Goal: Information Seeking & Learning: Learn about a topic

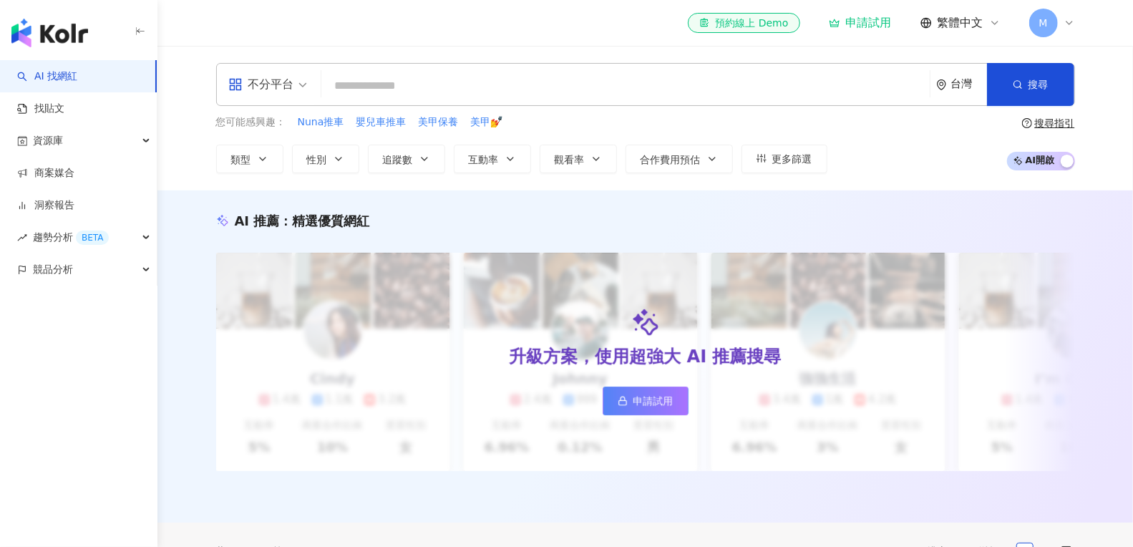
click at [666, 95] on input "search" at bounding box center [625, 85] width 597 height 27
click at [404, 145] on button "追蹤數" at bounding box center [406, 159] width 77 height 29
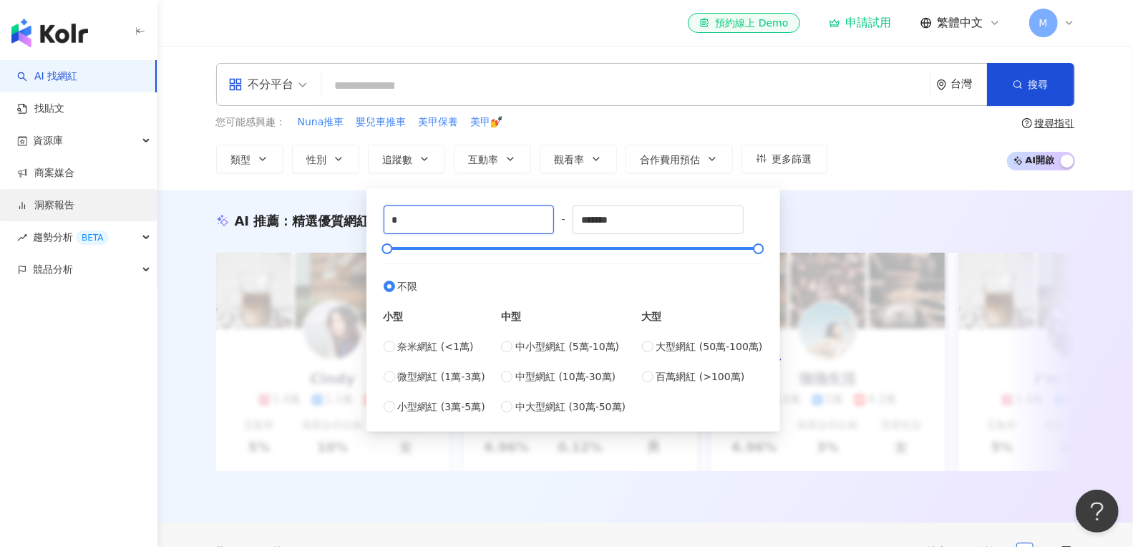
drag, startPoint x: 430, startPoint y: 220, endPoint x: 127, endPoint y: 210, distance: 302.9
type input "*"
type input "*****"
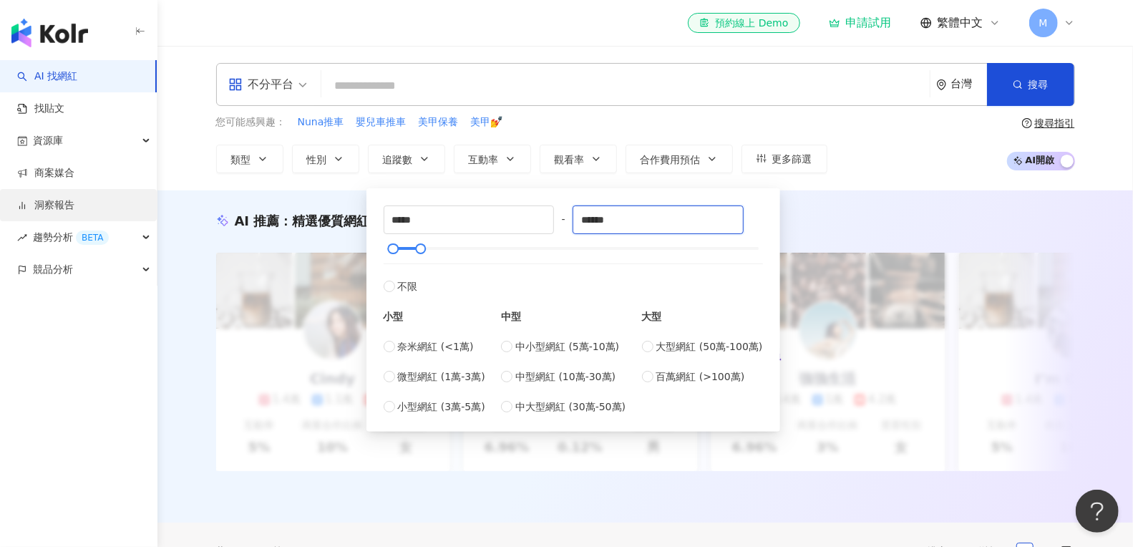
type input "******"
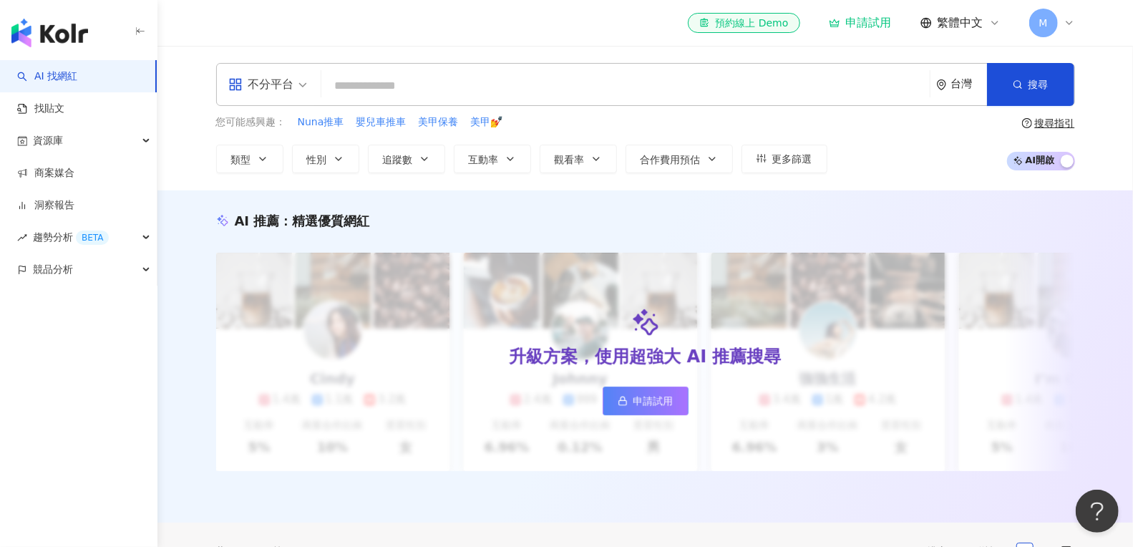
click at [874, 187] on div "不分平台 台灣 搜尋 您可能感興趣： Nuna推車 嬰兒車推車 美甲保養 美甲💅 類型 性別 追蹤數 互動率 觀看率 合作費用預估 更多篩選 ***** - …" at bounding box center [644, 118] width 975 height 145
click at [343, 155] on button "性別" at bounding box center [325, 159] width 67 height 29
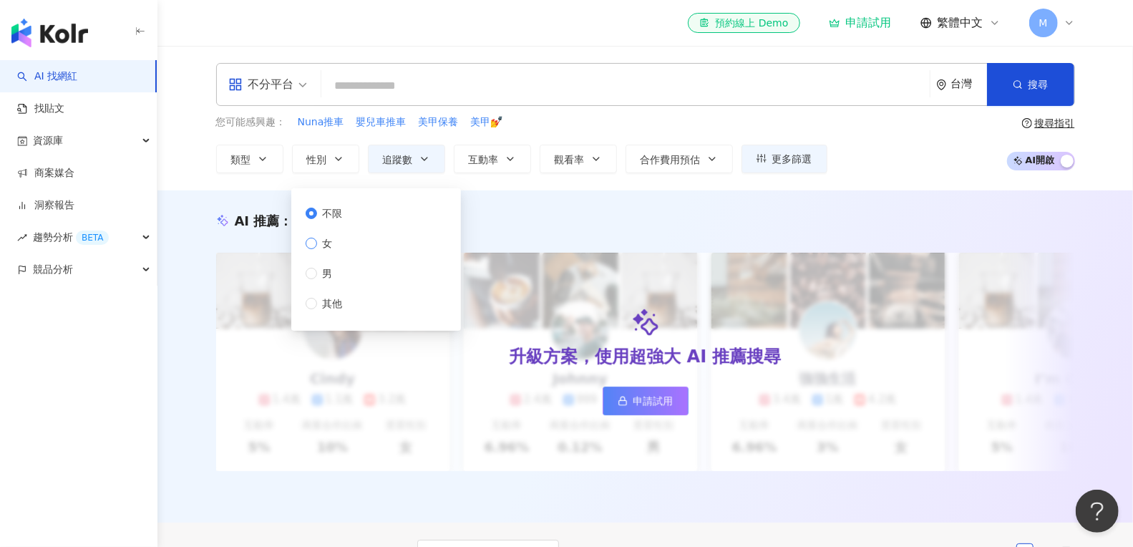
click at [336, 239] on span "女" at bounding box center [327, 243] width 21 height 16
click at [522, 65] on div "不分平台 台灣 搜尋" at bounding box center [645, 84] width 859 height 43
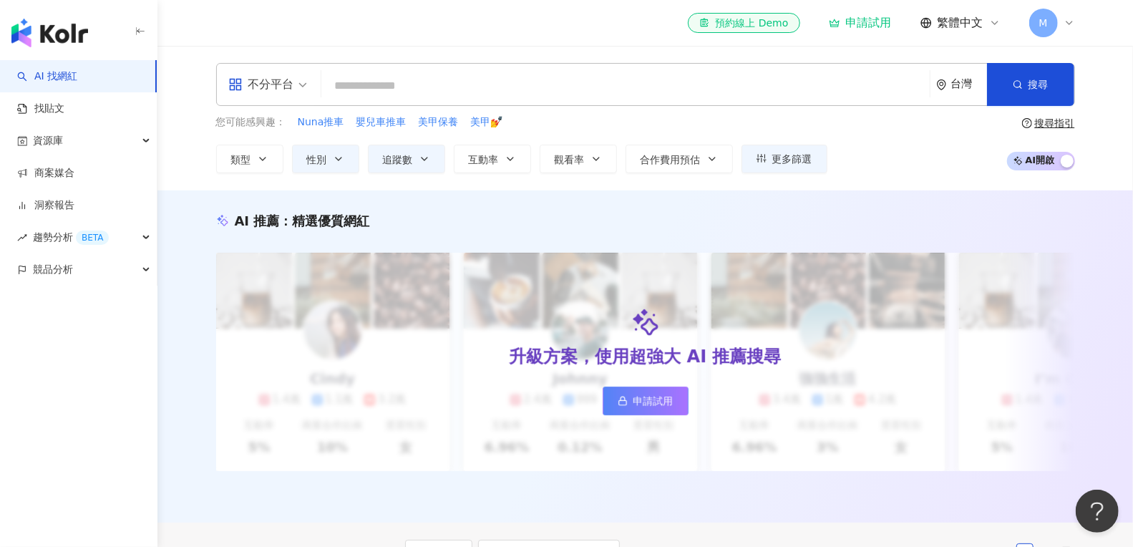
click at [520, 94] on input "search" at bounding box center [625, 85] width 597 height 27
click at [229, 92] on div "不分平台" at bounding box center [261, 84] width 66 height 23
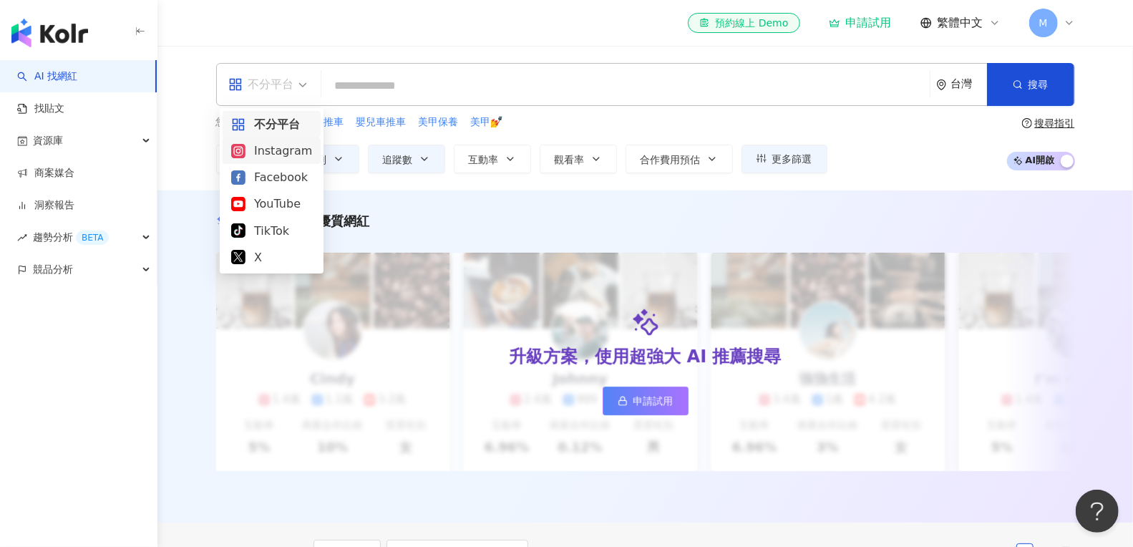
click at [255, 160] on div "Instagram" at bounding box center [272, 150] width 98 height 26
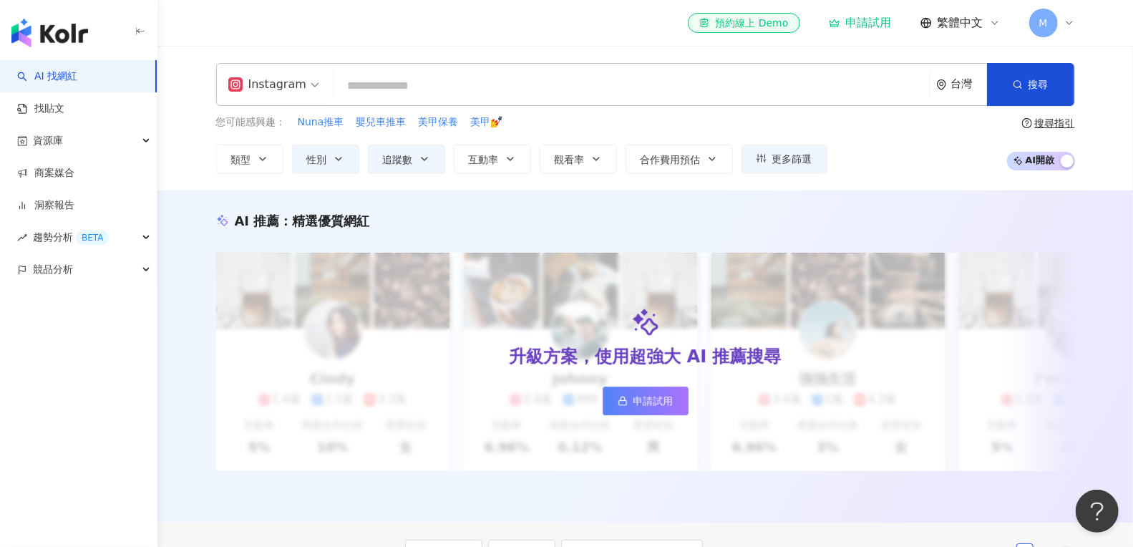
click at [471, 99] on input "search" at bounding box center [631, 85] width 585 height 27
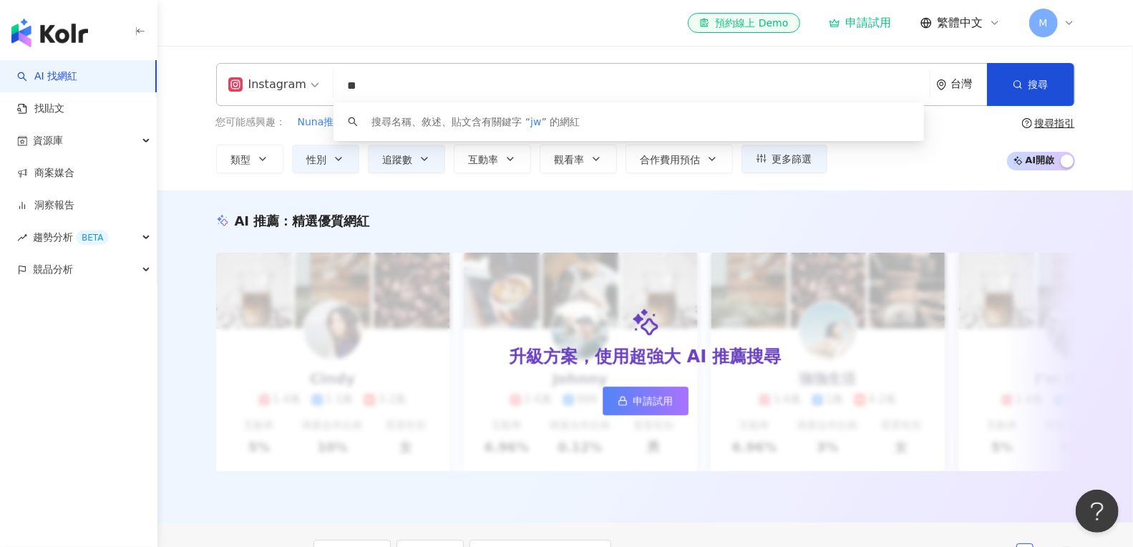
type input "*"
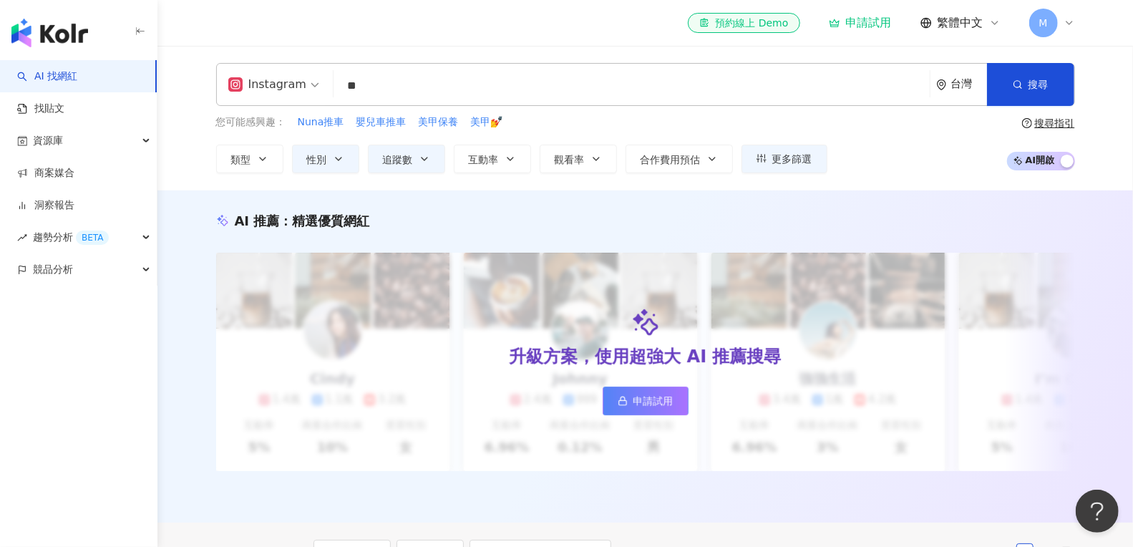
type input "**"
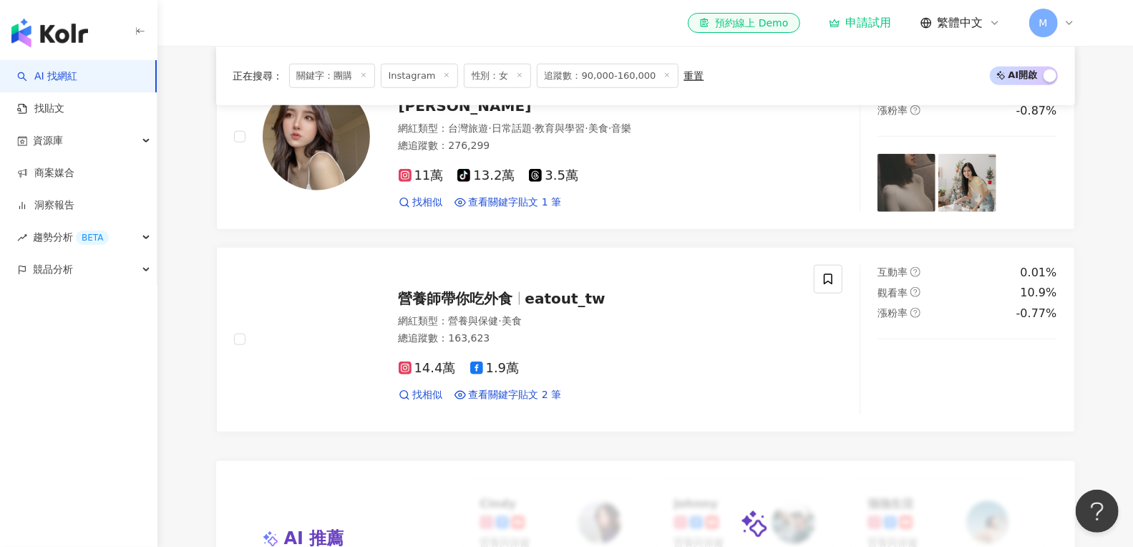
scroll to position [864, 0]
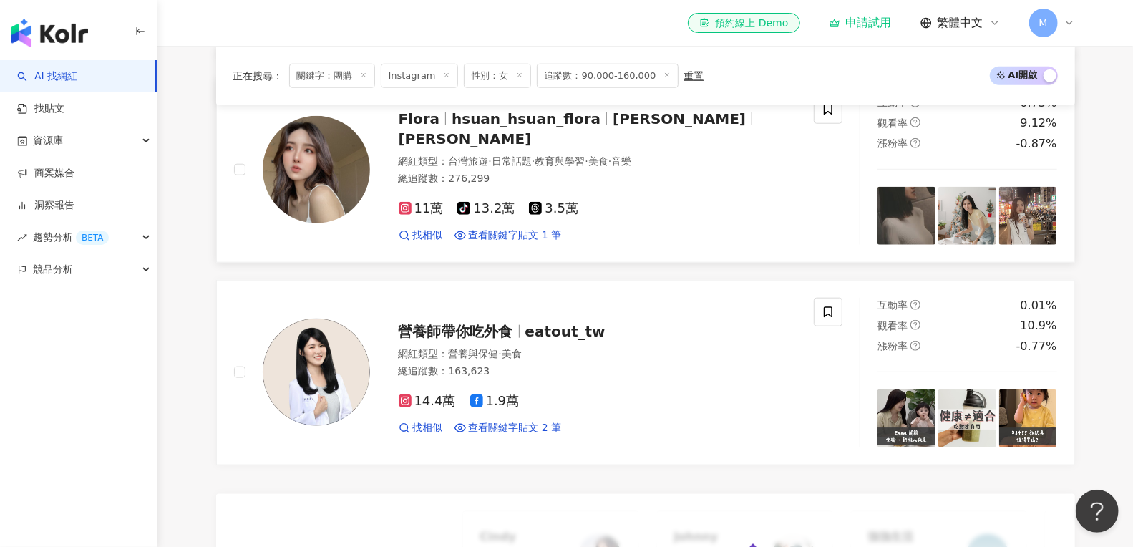
click at [530, 243] on div "Flora hsuan_hsuan_flora 何苡喬 何瑋璇 網紅類型 ： 台灣旅遊 · 日常話題 · 教育與學習 · 美食 · 音樂 總追蹤數 ： 276…" at bounding box center [524, 170] width 580 height 150
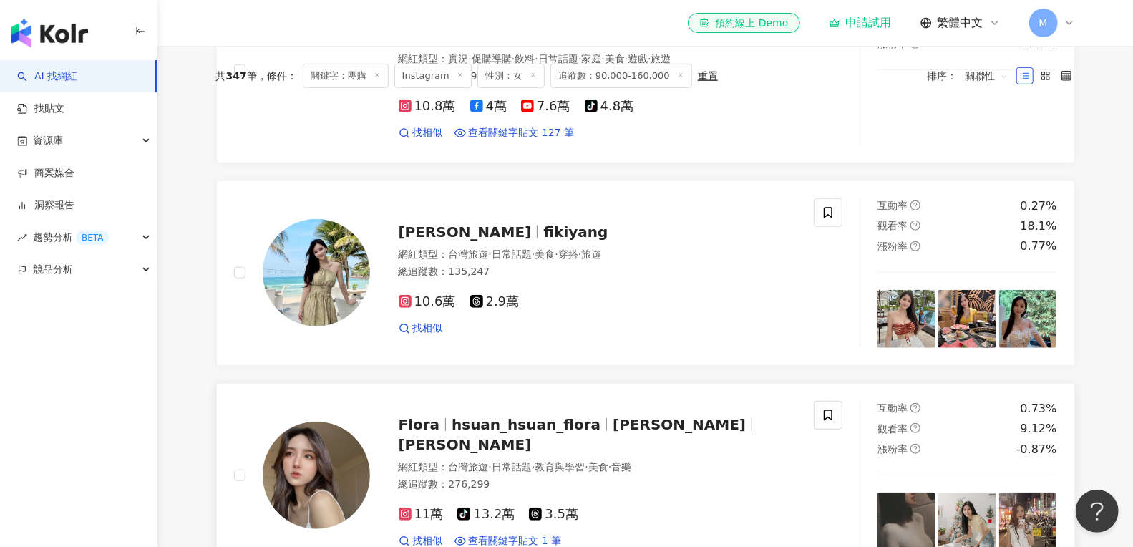
scroll to position [0, 0]
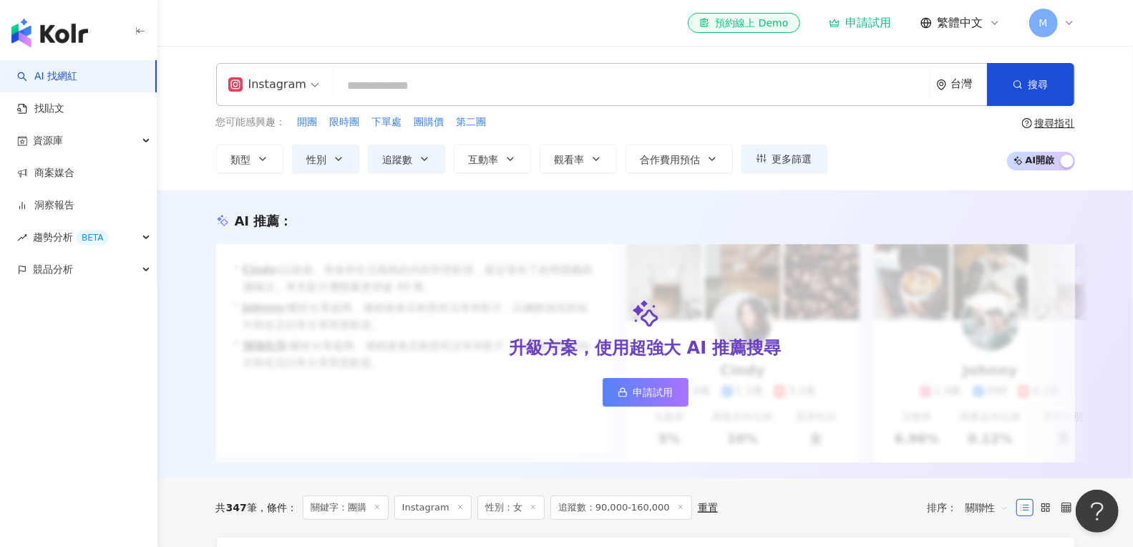
click at [403, 97] on input "search" at bounding box center [631, 85] width 585 height 27
type input "*"
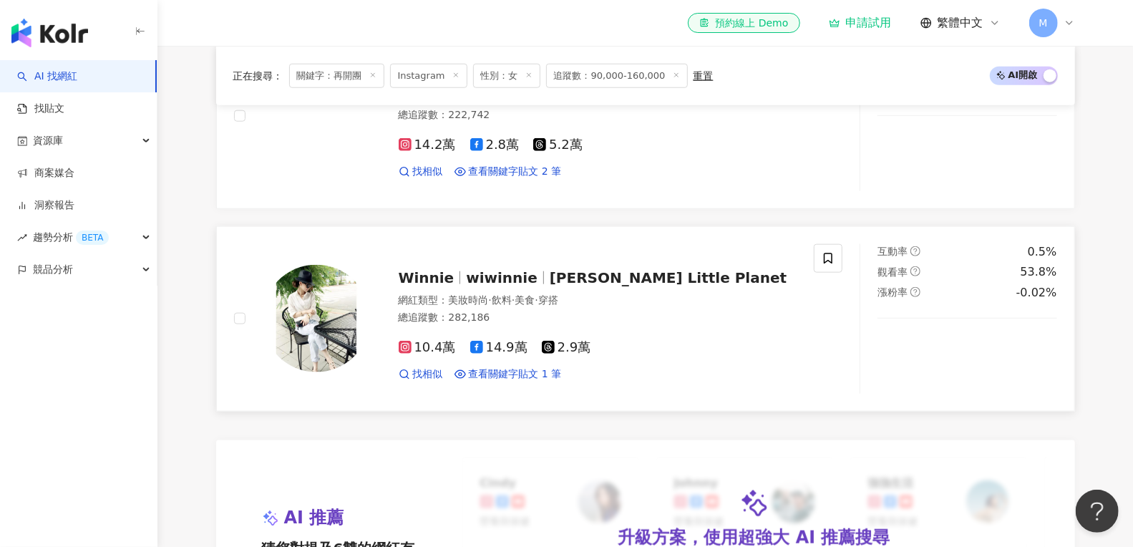
scroll to position [929, 0]
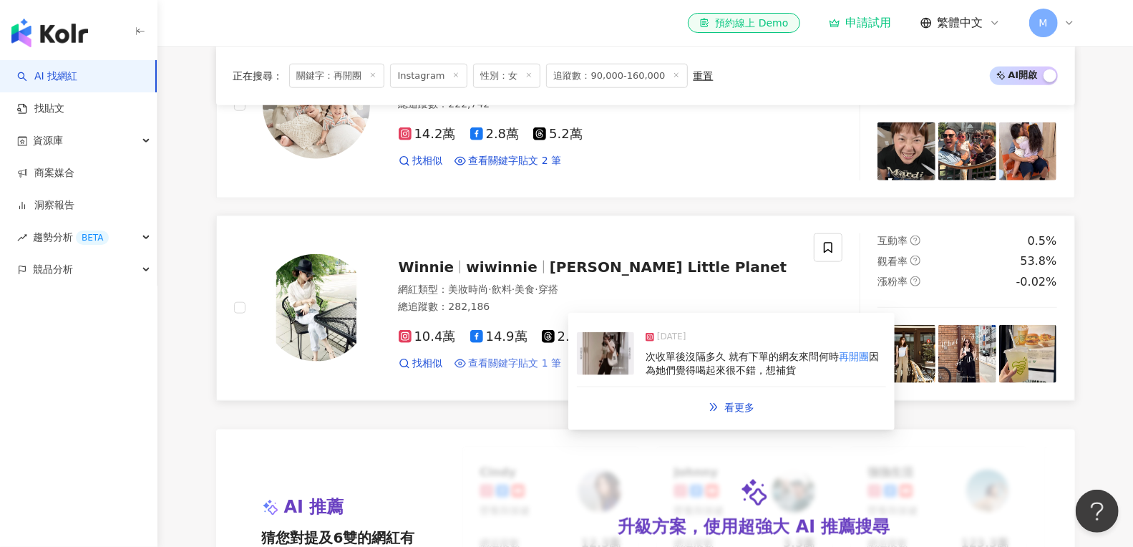
click at [535, 371] on span "查看關鍵字貼文 1 筆" at bounding box center [515, 363] width 93 height 14
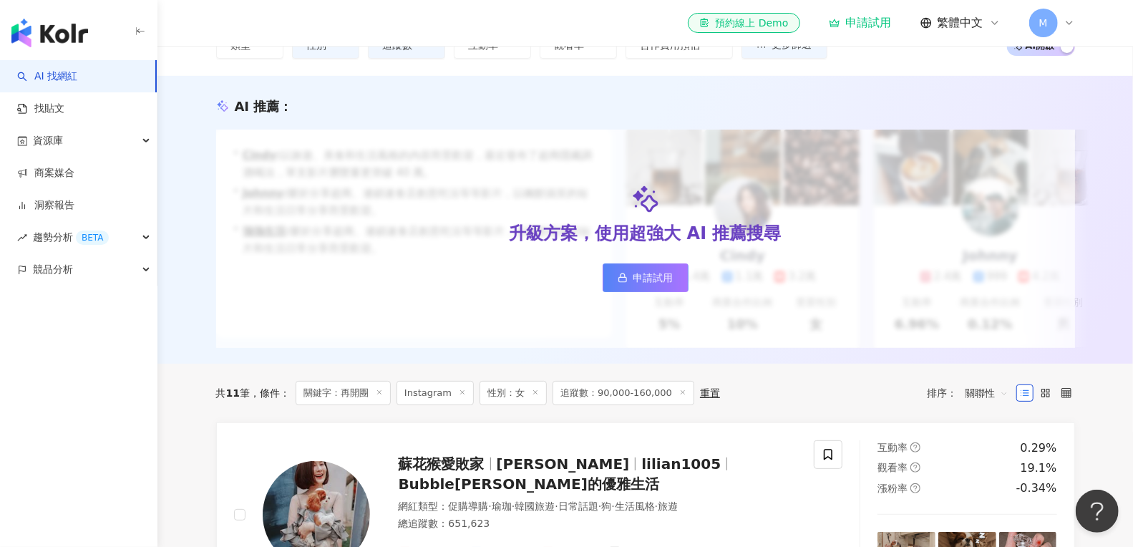
scroll to position [0, 0]
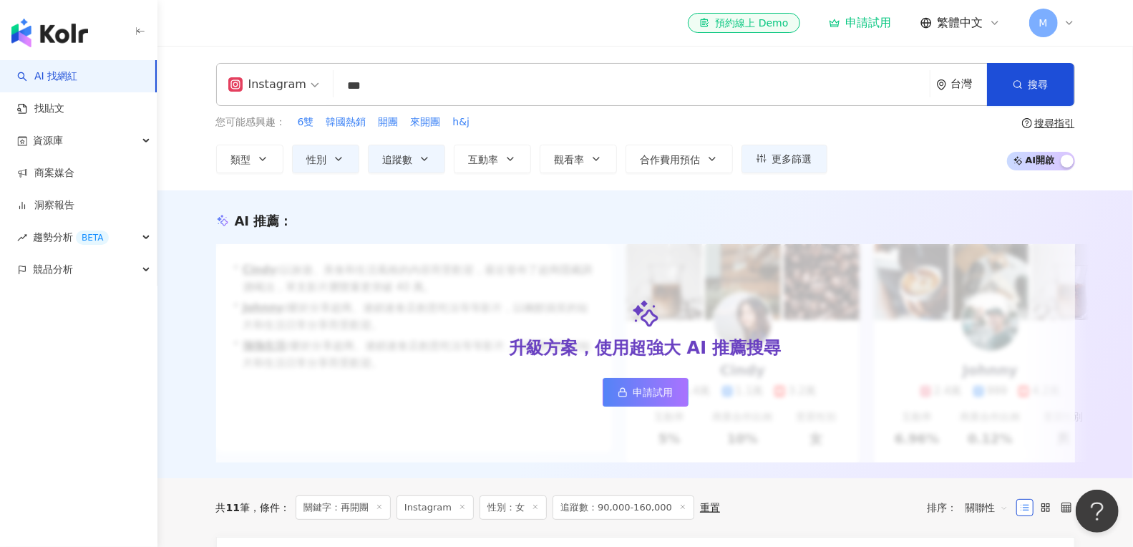
click at [419, 90] on input "***" at bounding box center [631, 85] width 585 height 27
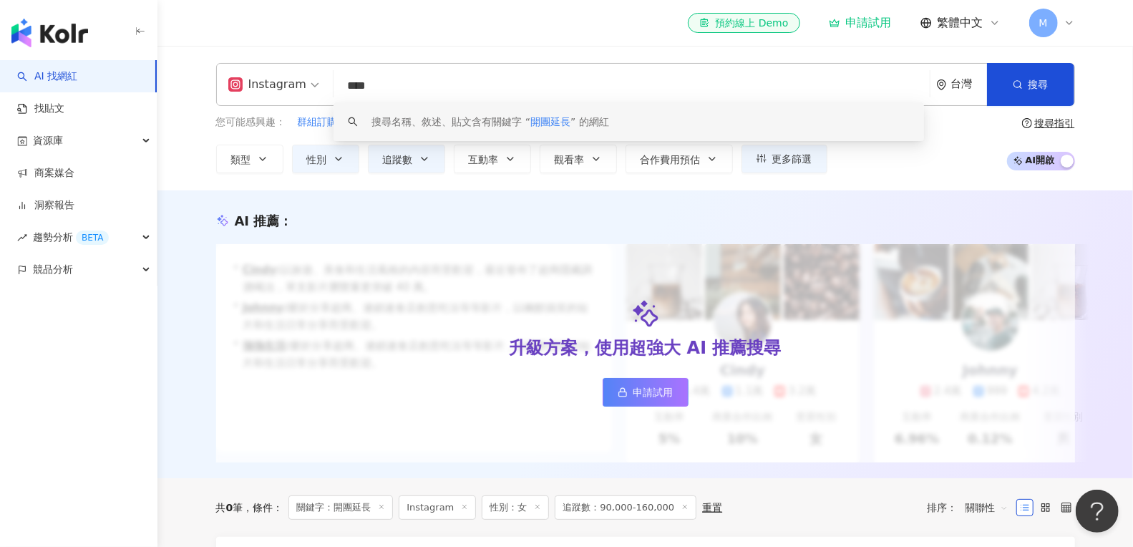
click at [429, 96] on input "****" at bounding box center [631, 85] width 585 height 27
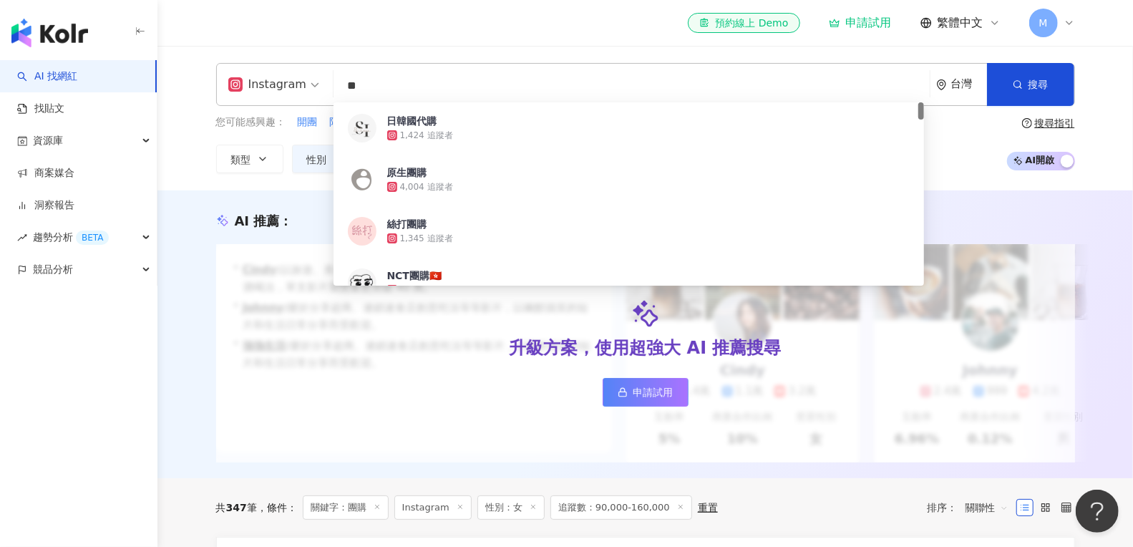
click at [476, 100] on div "Instagram ** 台灣 搜尋 eeb6511c-459b-4be2-883b-33b8ef2ba368 日韓國代購 1,424 追蹤者 原生團購 4,…" at bounding box center [645, 84] width 859 height 43
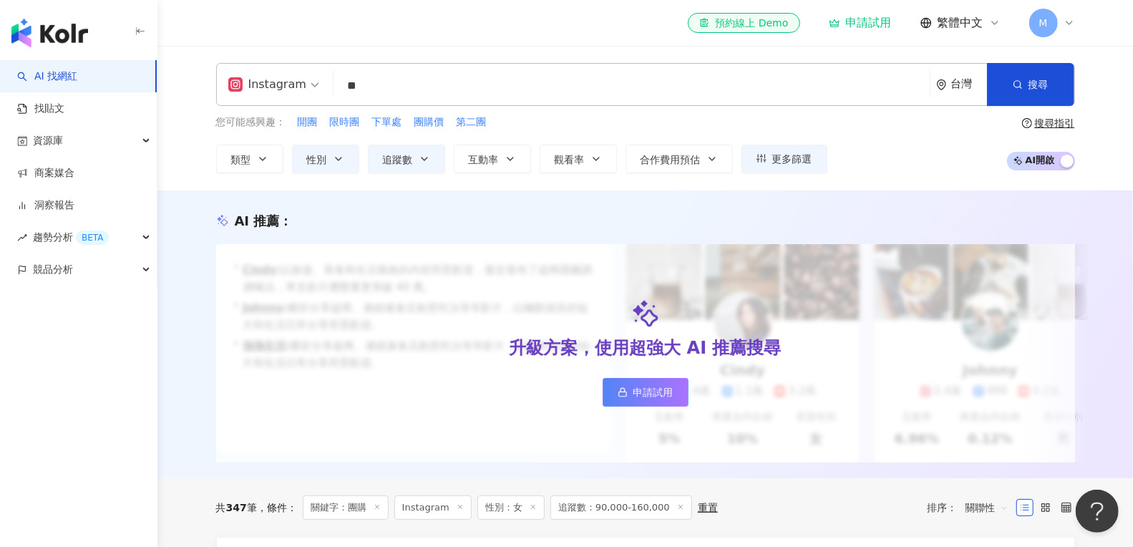
click at [496, 87] on input "**" at bounding box center [631, 85] width 585 height 27
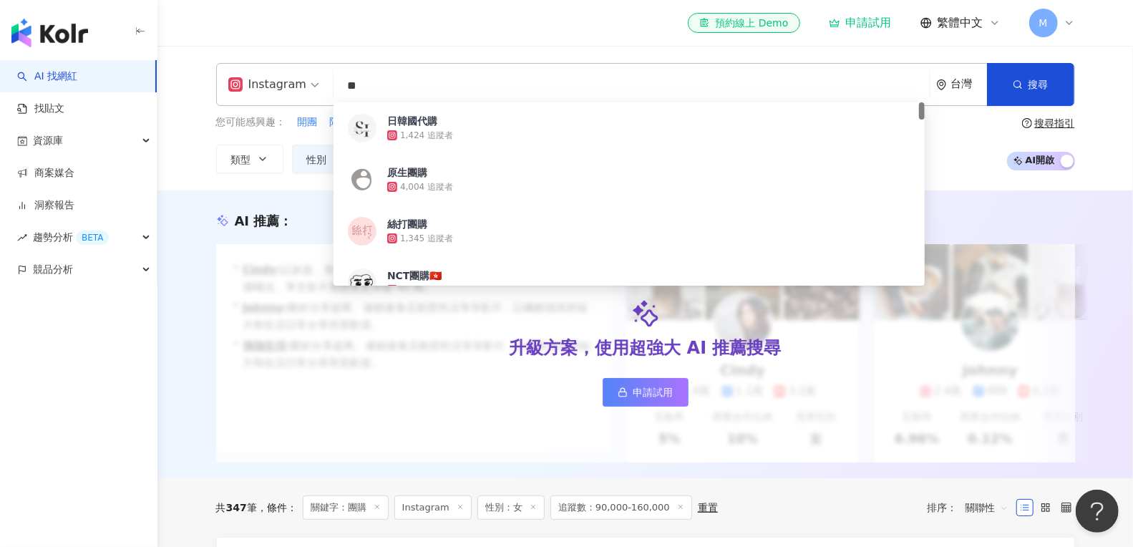
type input "*"
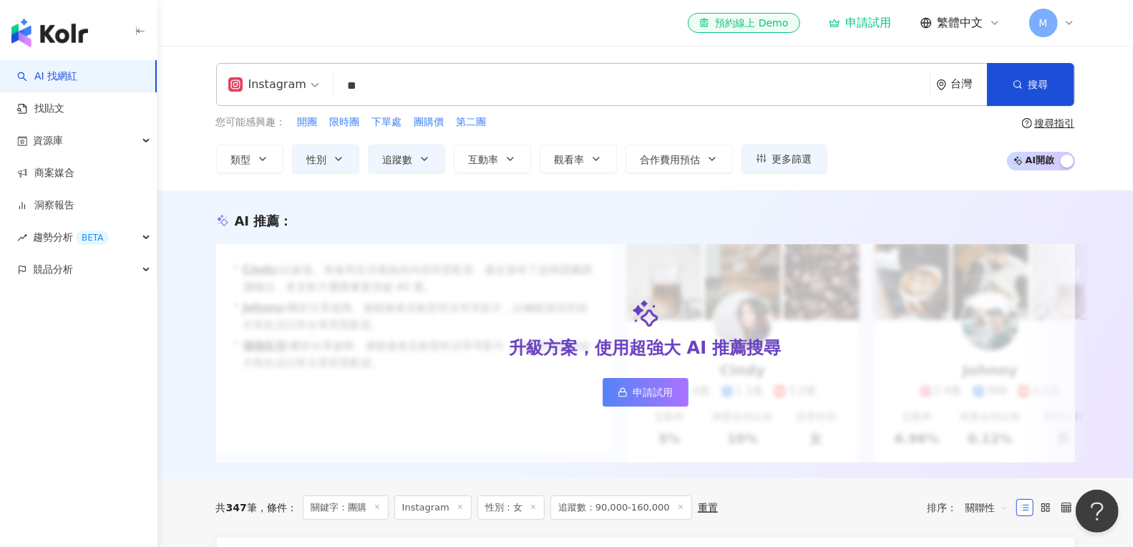
type input "*"
type input "**"
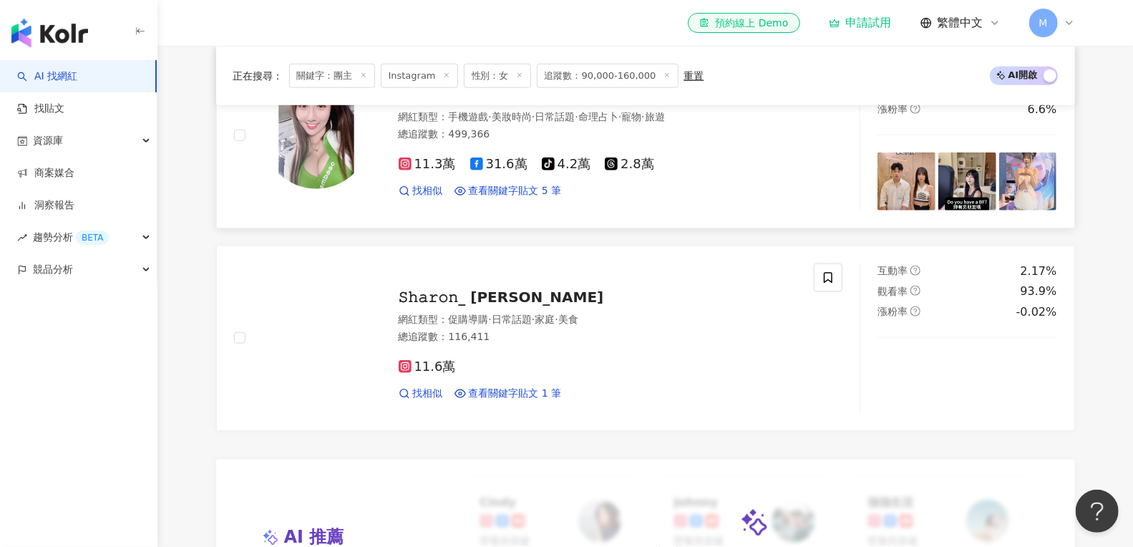
scroll to position [900, 0]
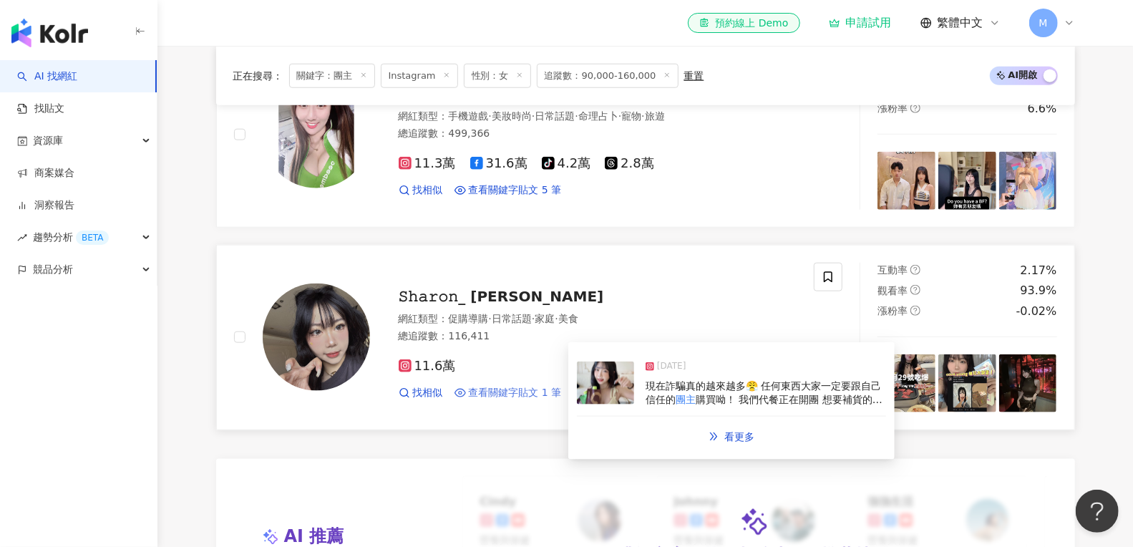
click at [498, 400] on span "查看關鍵字貼文 1 筆" at bounding box center [515, 393] width 93 height 14
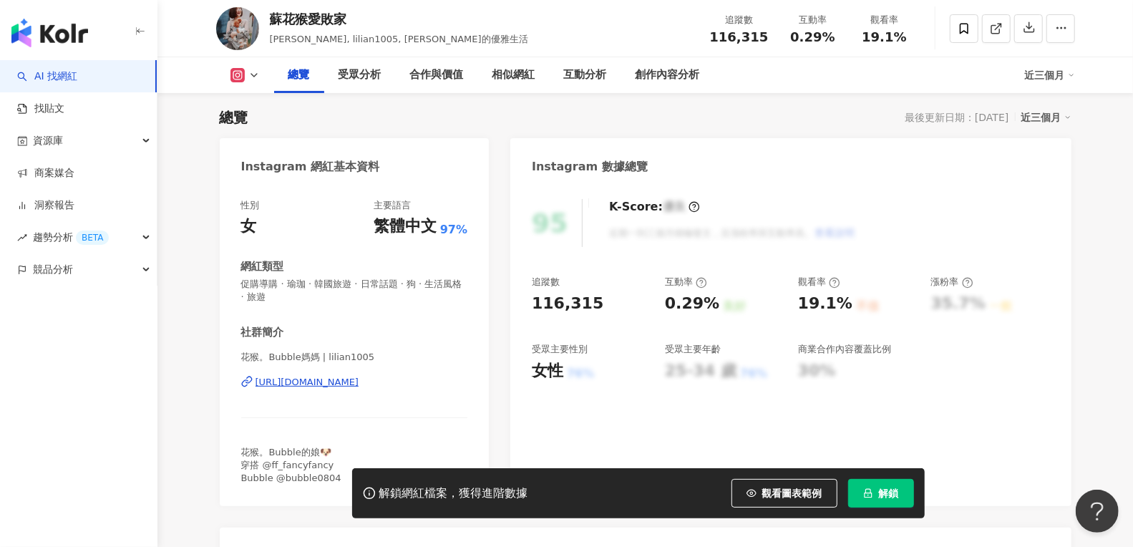
click at [354, 386] on div "https://www.instagram.com/lilian1005/" at bounding box center [307, 382] width 104 height 13
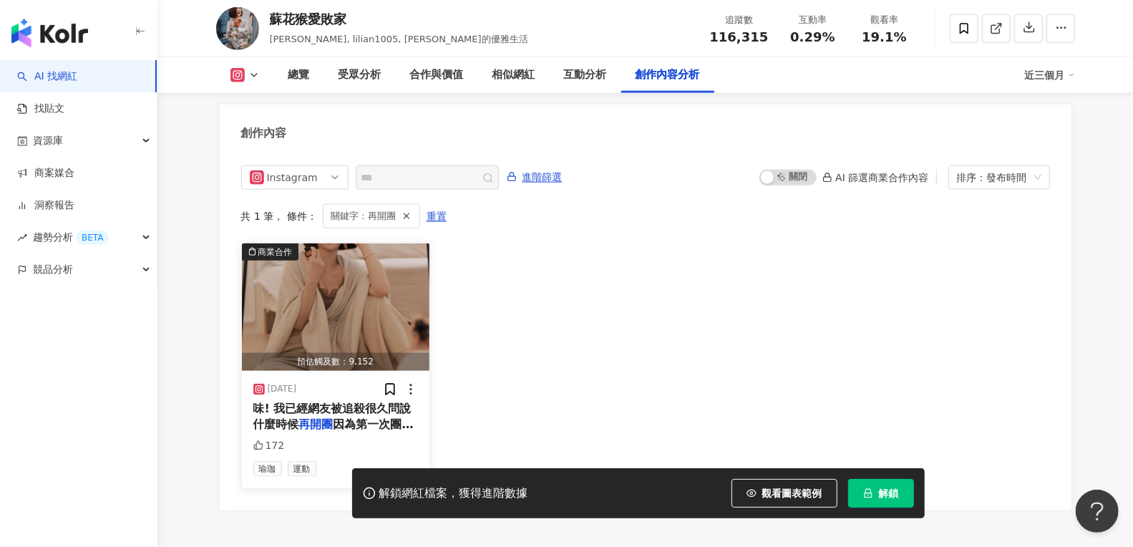
click at [342, 417] on span "因為第一次團購真的賣到爆單 這次" at bounding box center [333, 431] width 160 height 29
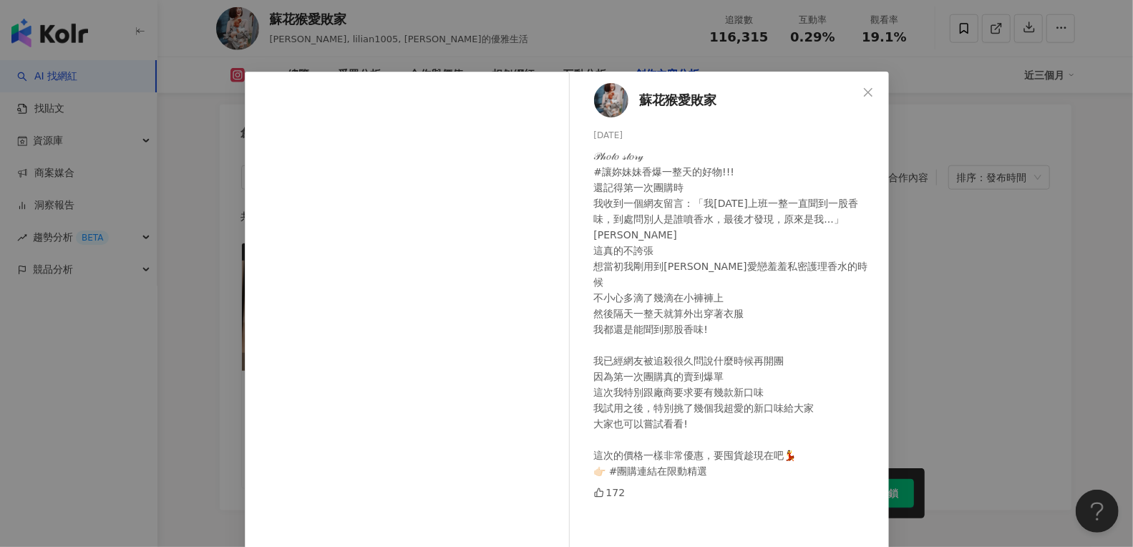
scroll to position [95, 0]
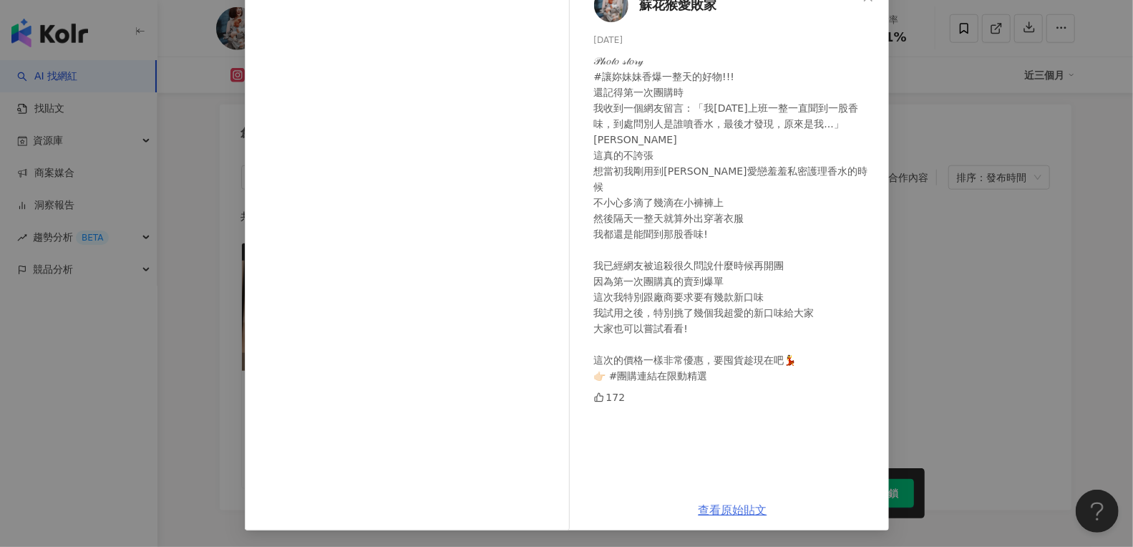
click at [739, 507] on link "查看原始貼文" at bounding box center [732, 510] width 69 height 14
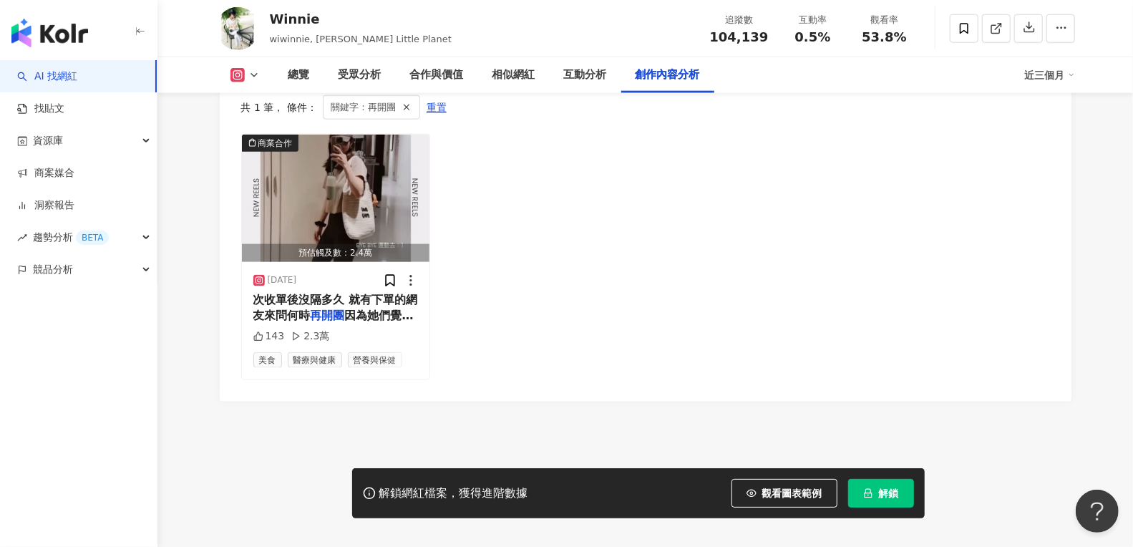
scroll to position [4398, 0]
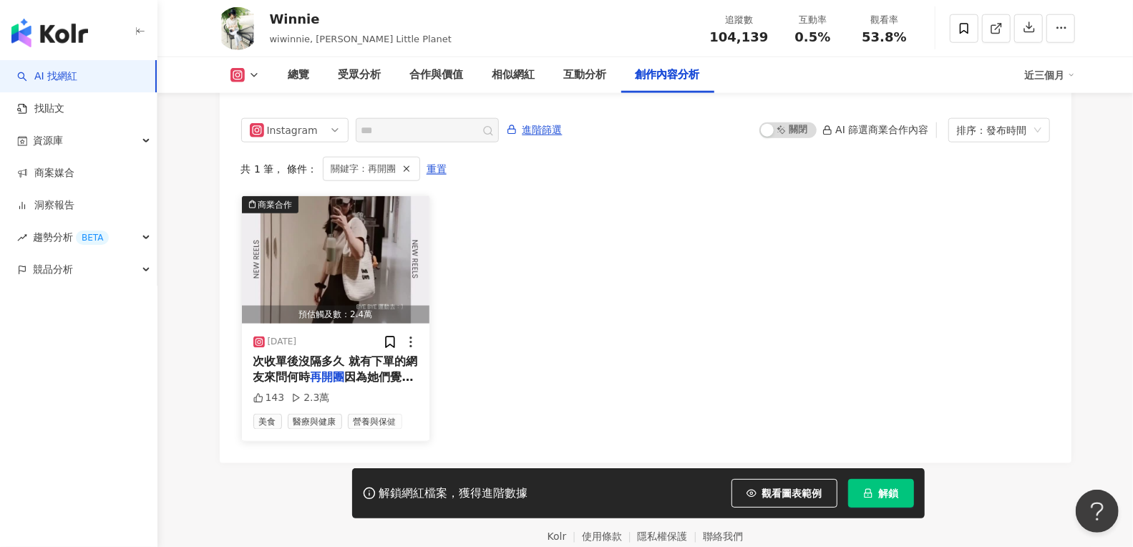
click at [366, 354] on span "次收單後沒隔多久 就有下單的網友來問何時" at bounding box center [335, 368] width 165 height 29
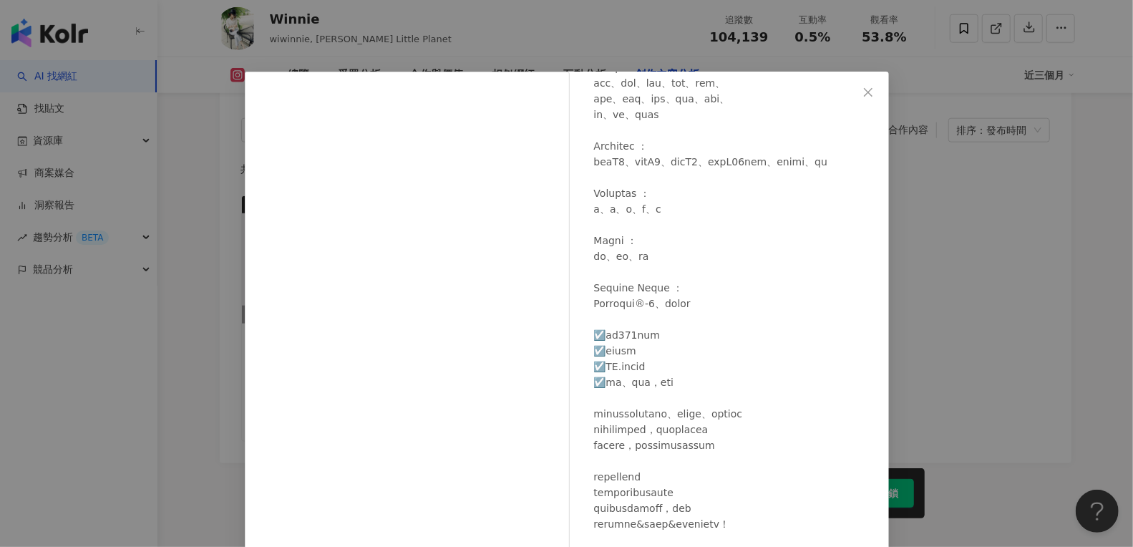
scroll to position [95, 0]
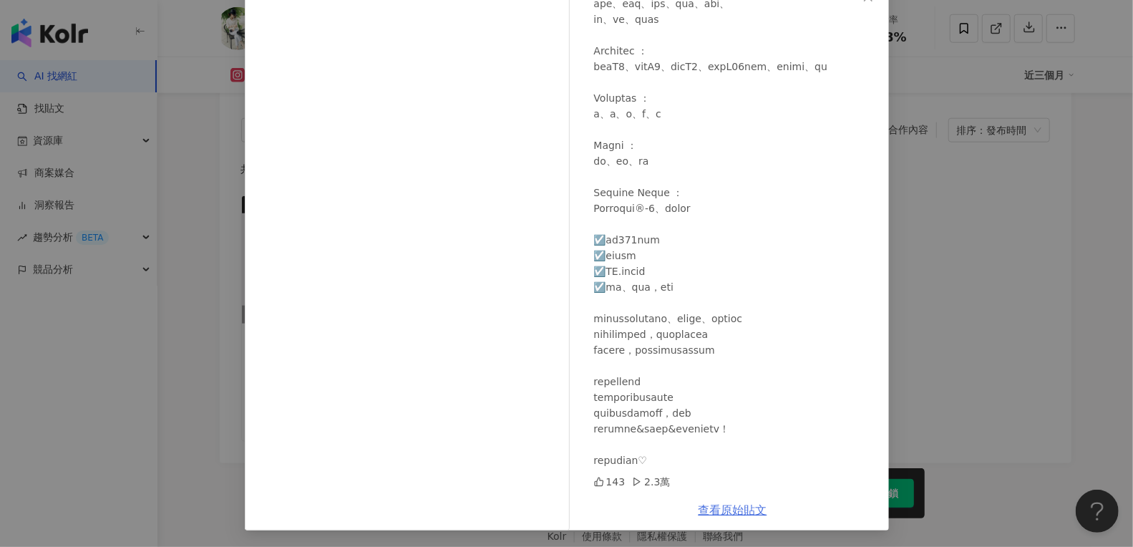
click at [723, 509] on link "查看原始貼文" at bounding box center [732, 510] width 69 height 14
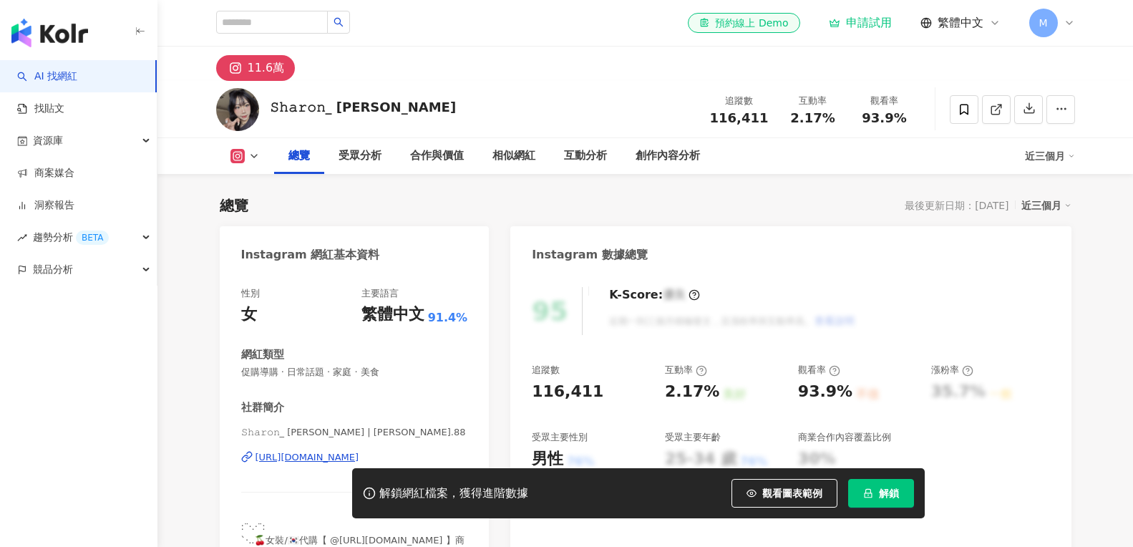
scroll to position [449, 0]
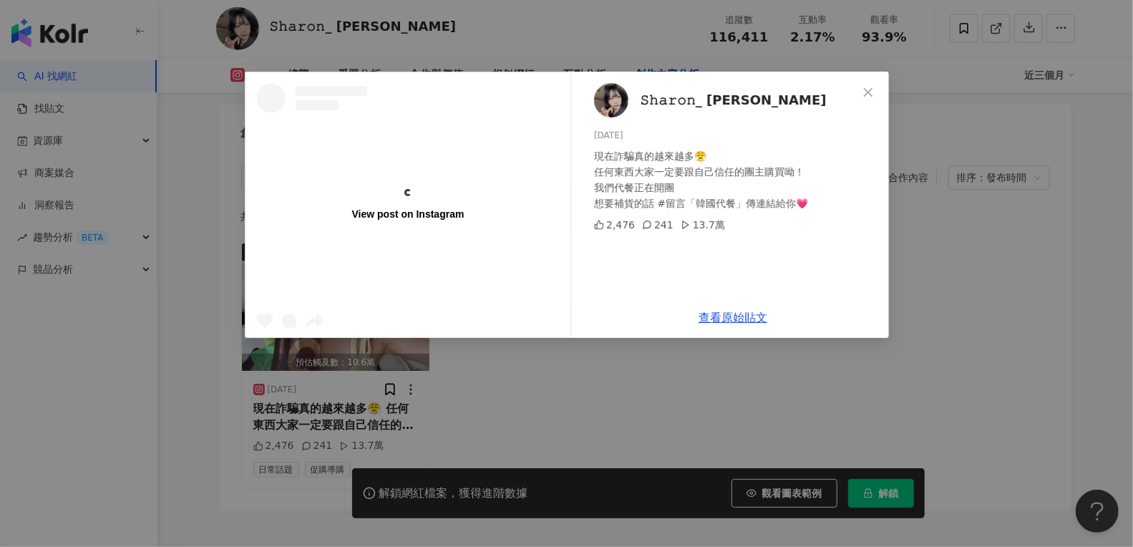
scroll to position [0, 0]
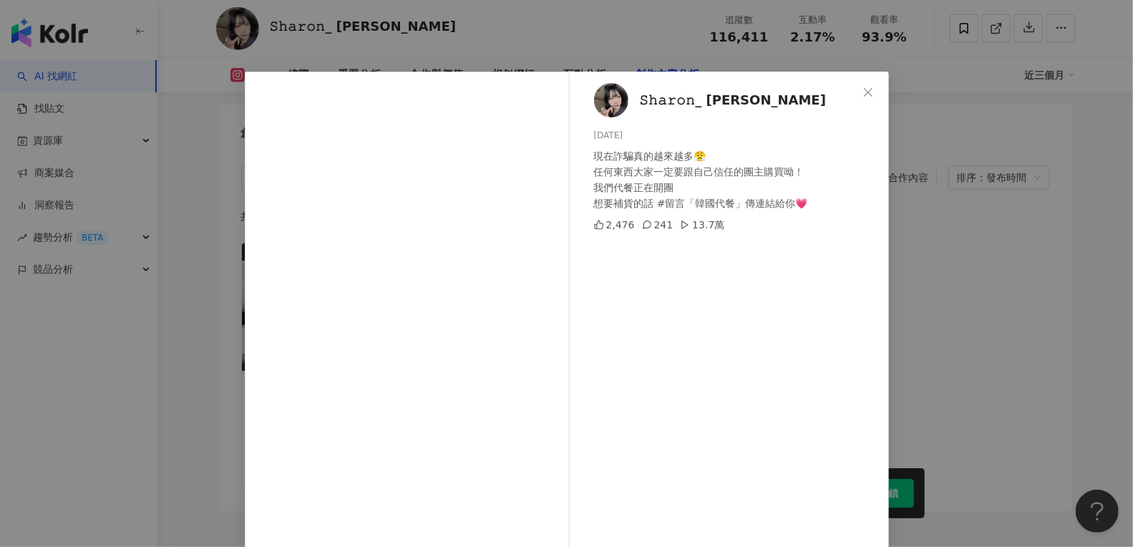
click at [741, 315] on div "𝚂𝚑𝚊𝚛𝚘𝚗_ 雪倫 [DATE] 現在詐騙真的越來越多😤 任何東西大家一定要跟自己信任的團主購買呦！ 我們代餐正在開團 想要補貨的話 #留言「韓國代餐」傳連…" at bounding box center [733, 328] width 312 height 513
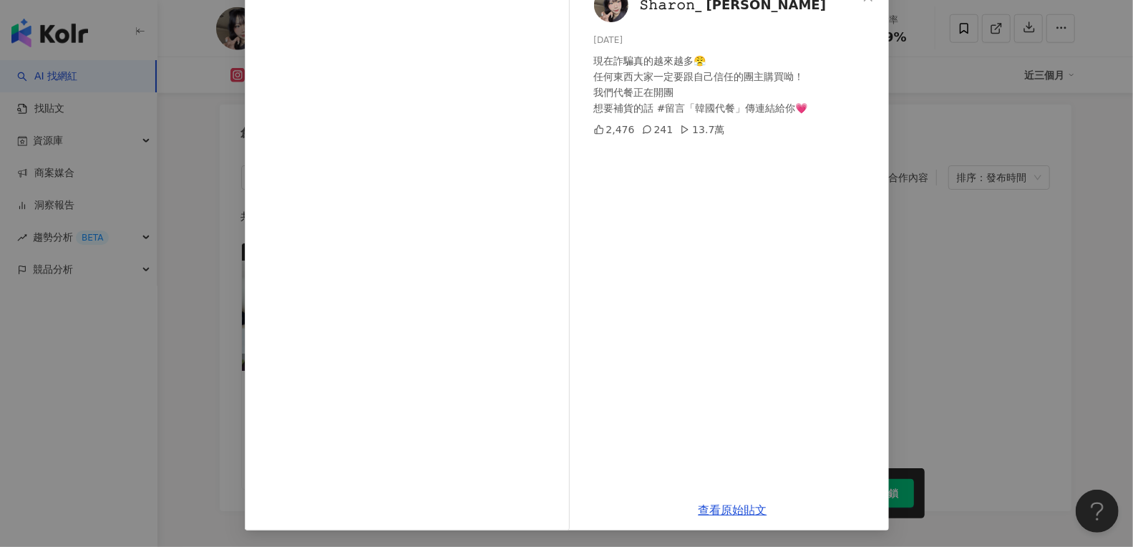
scroll to position [4380, 0]
click at [713, 500] on div "查看原始貼文" at bounding box center [733, 509] width 312 height 41
click at [747, 514] on link "查看原始貼文" at bounding box center [732, 510] width 69 height 14
